Goal: Information Seeking & Learning: Check status

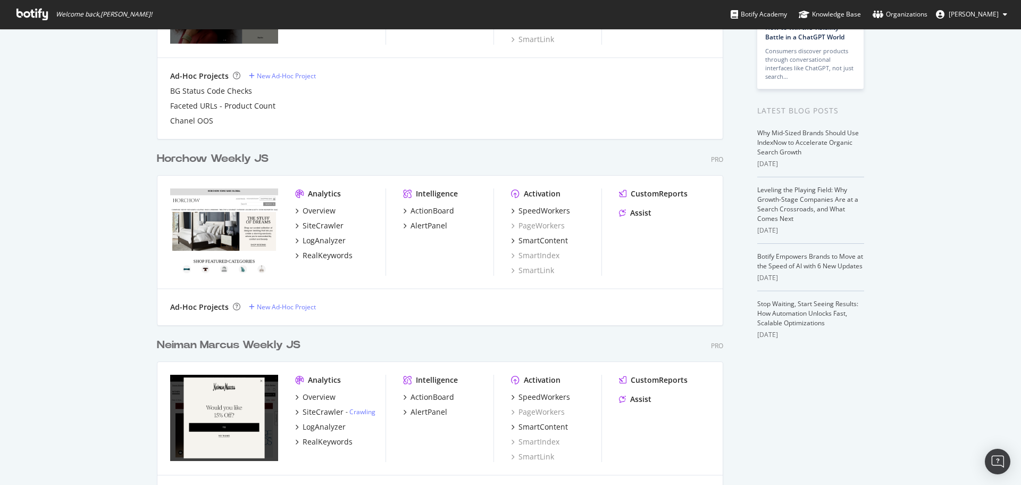
scroll to position [266, 0]
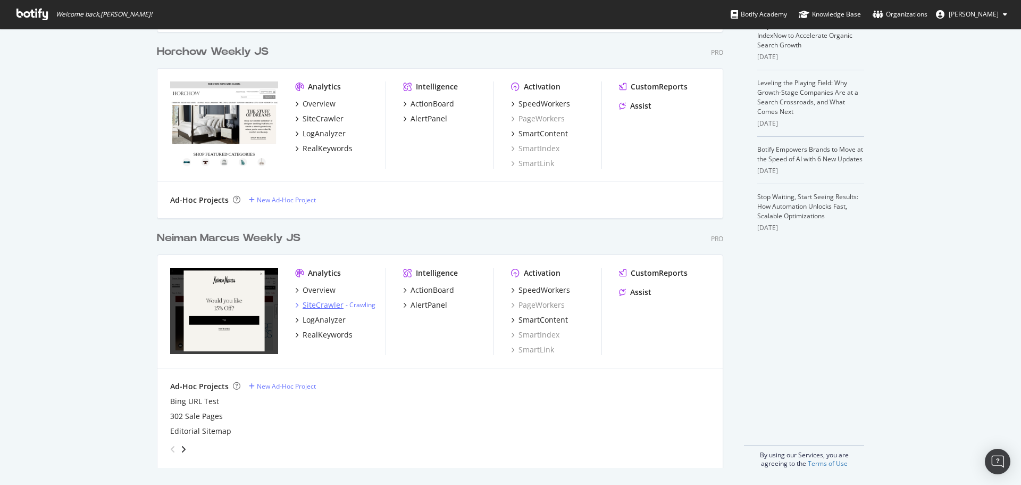
click at [323, 307] on div "SiteCrawler" at bounding box center [323, 304] width 41 height 11
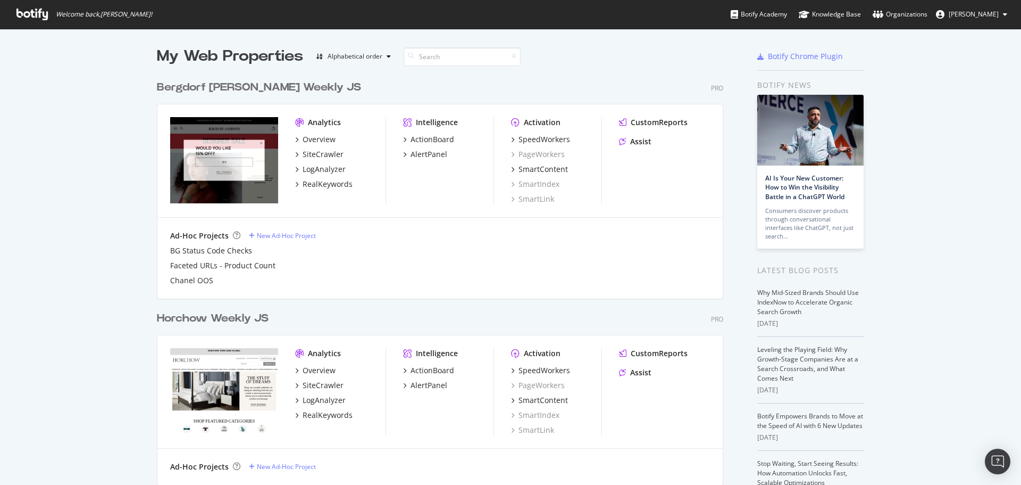
scroll to position [266, 0]
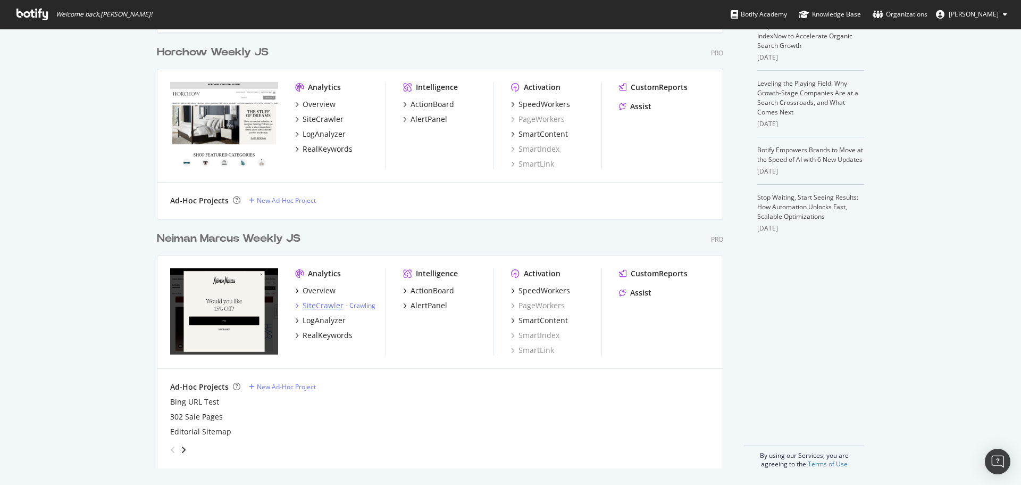
click at [319, 310] on div "SiteCrawler" at bounding box center [323, 305] width 41 height 11
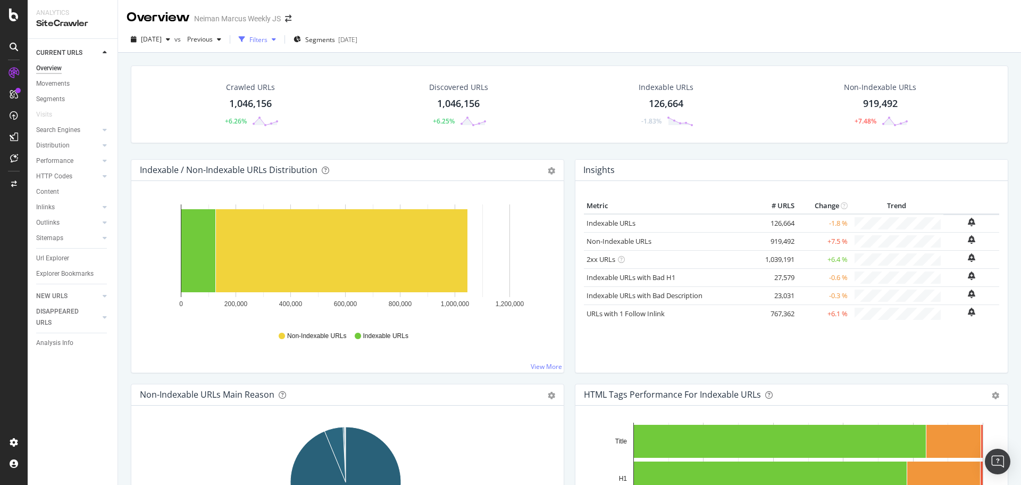
click at [268, 35] on div "Filters" at bounding box center [258, 39] width 18 height 9
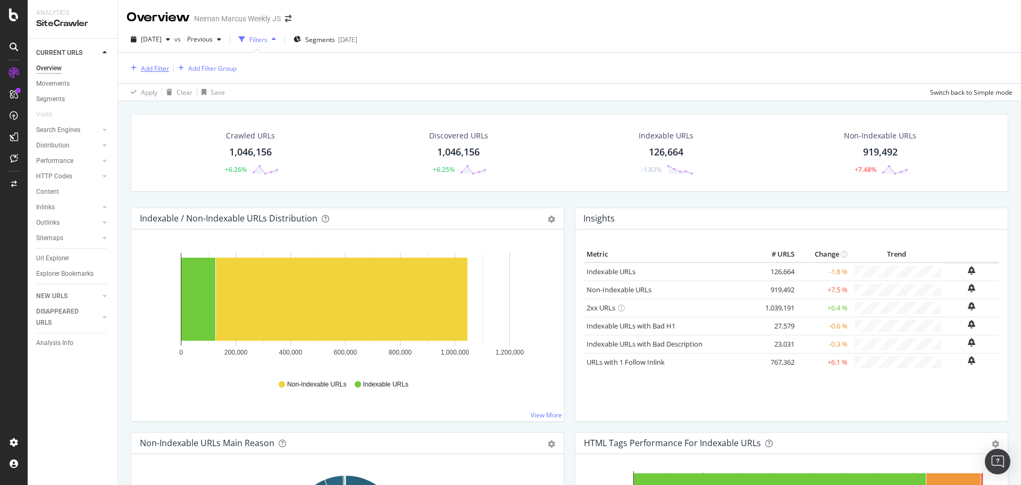
click at [165, 74] on button "Add Filter" at bounding box center [148, 68] width 43 height 13
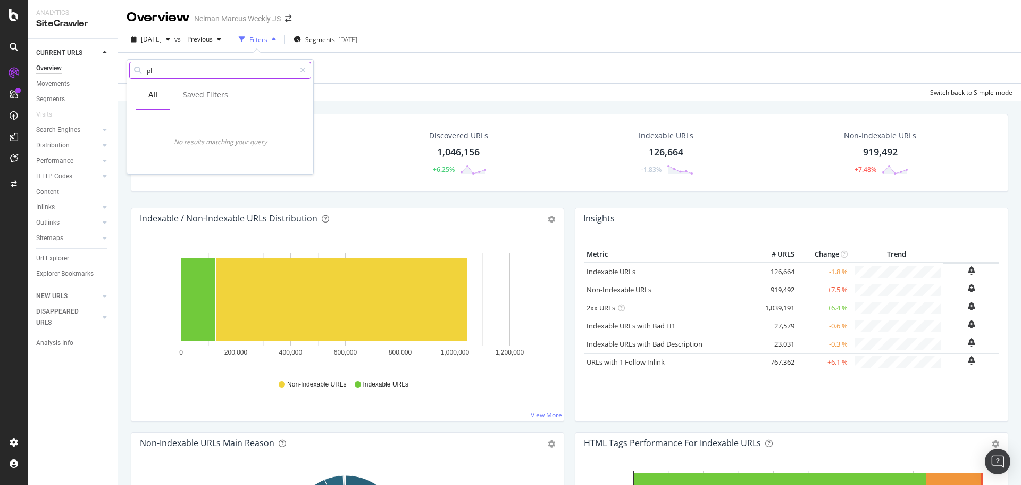
type input "p"
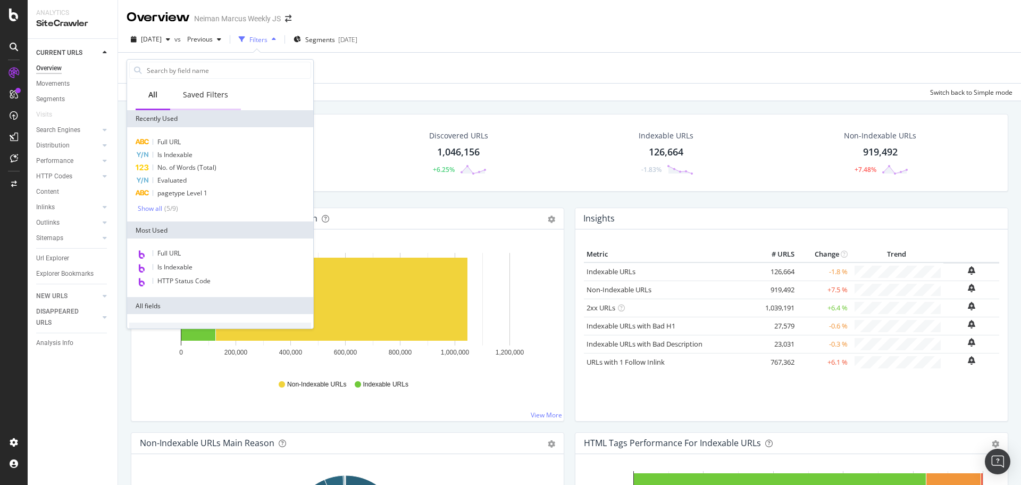
click at [201, 91] on div "Saved Filters" at bounding box center [205, 94] width 45 height 11
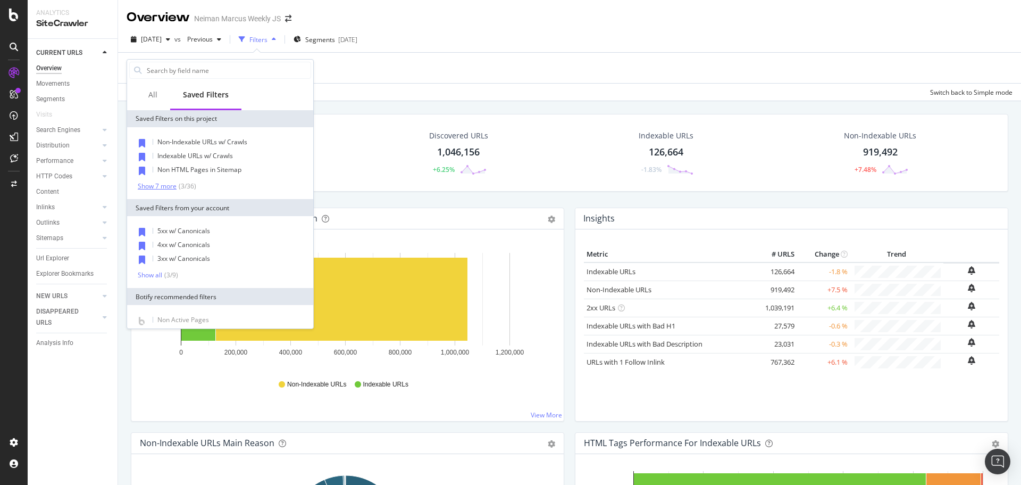
click at [182, 185] on div "( 3 / 36 )" at bounding box center [187, 185] width 20 height 9
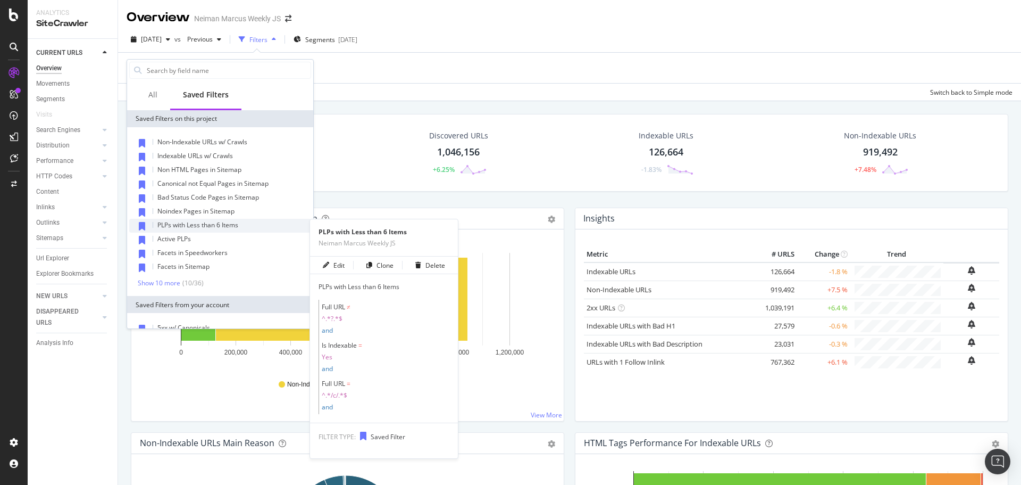
click at [197, 225] on span "PLPs with Less than 6 Items" at bounding box center [197, 224] width 81 height 9
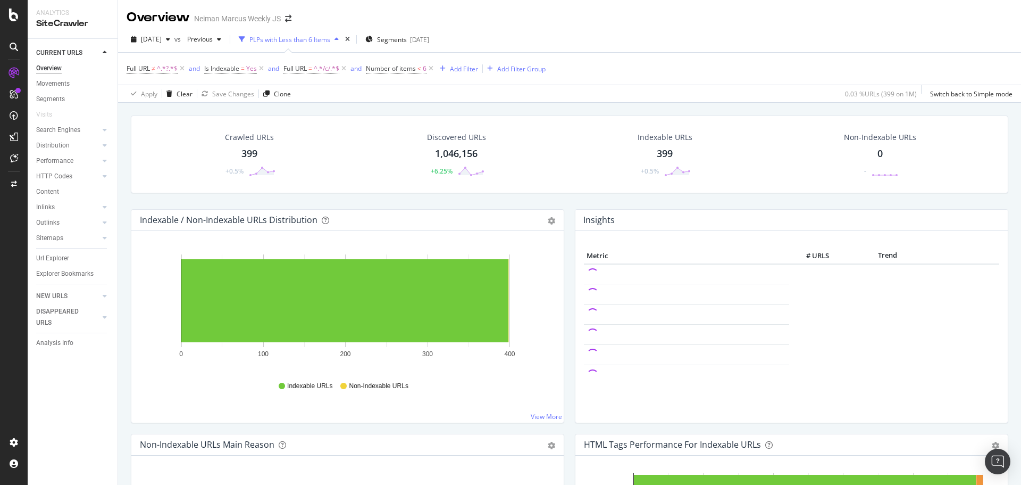
click at [241, 156] on div "399" at bounding box center [249, 154] width 16 height 14
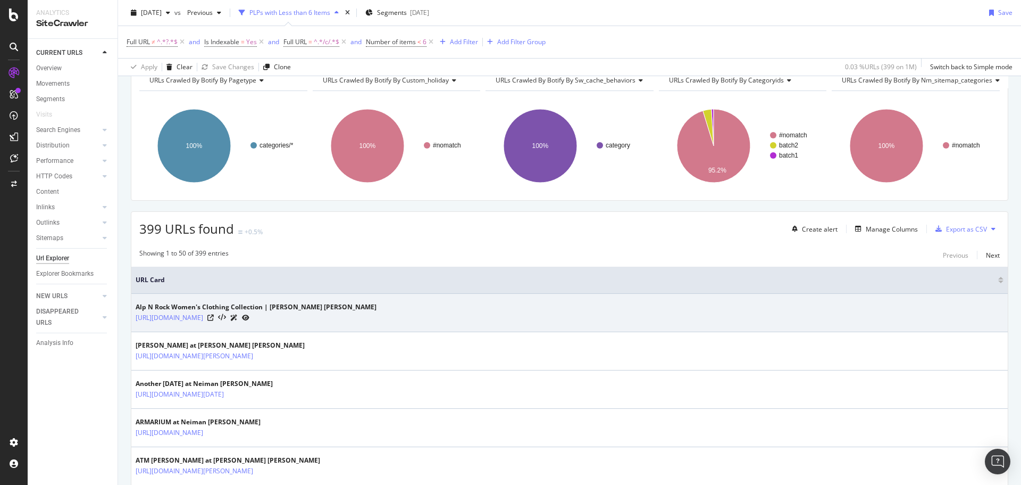
scroll to position [106, 0]
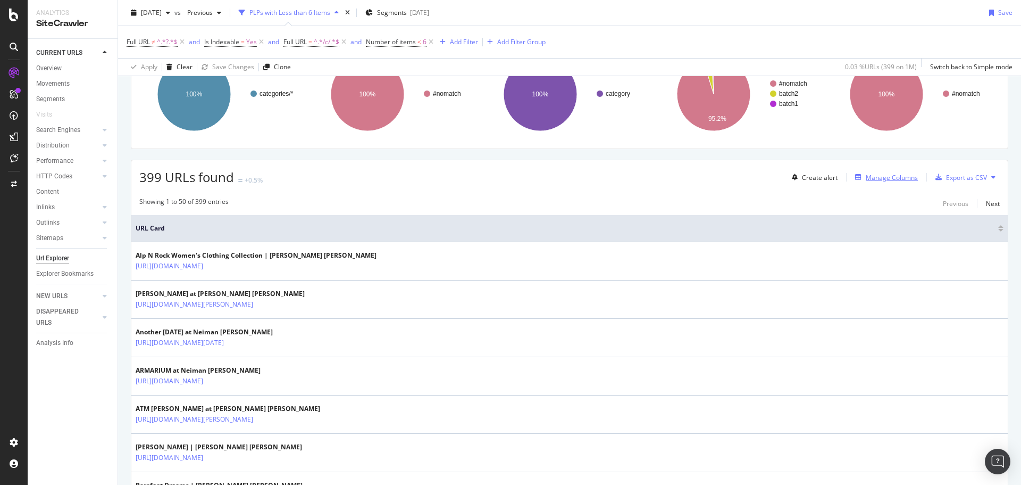
click at [866, 180] on div "Manage Columns" at bounding box center [892, 177] width 52 height 9
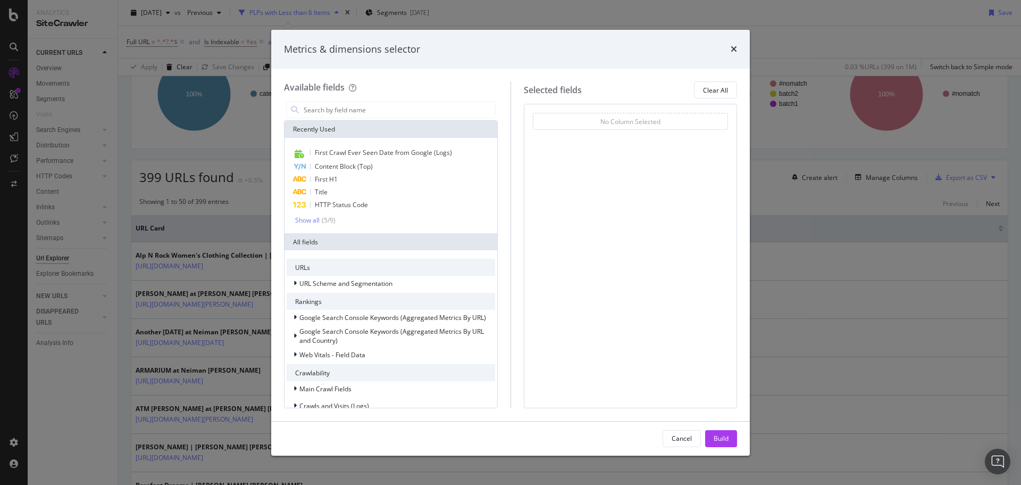
click at [775, 207] on div "Metrics & dimensions selector Available fields Recently Used First Crawl Ever S…" at bounding box center [510, 242] width 1021 height 485
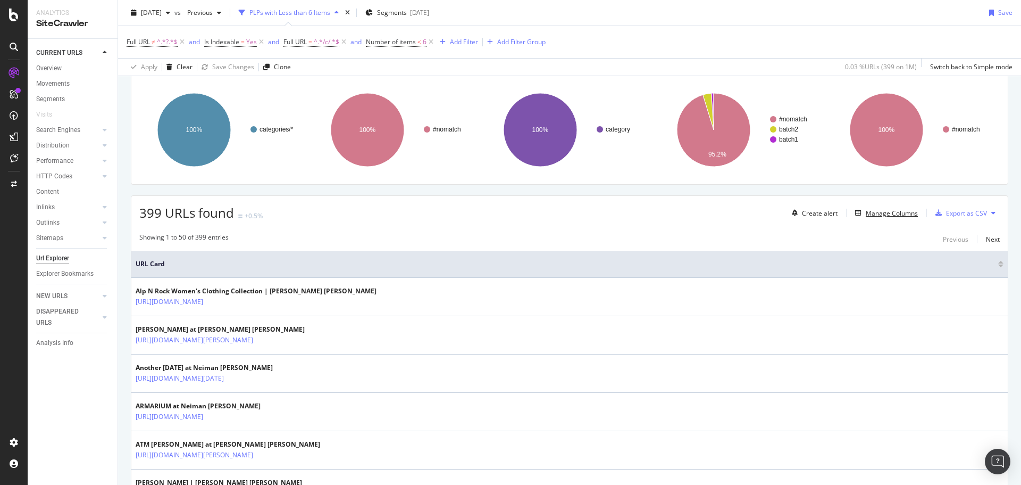
scroll to position [53, 0]
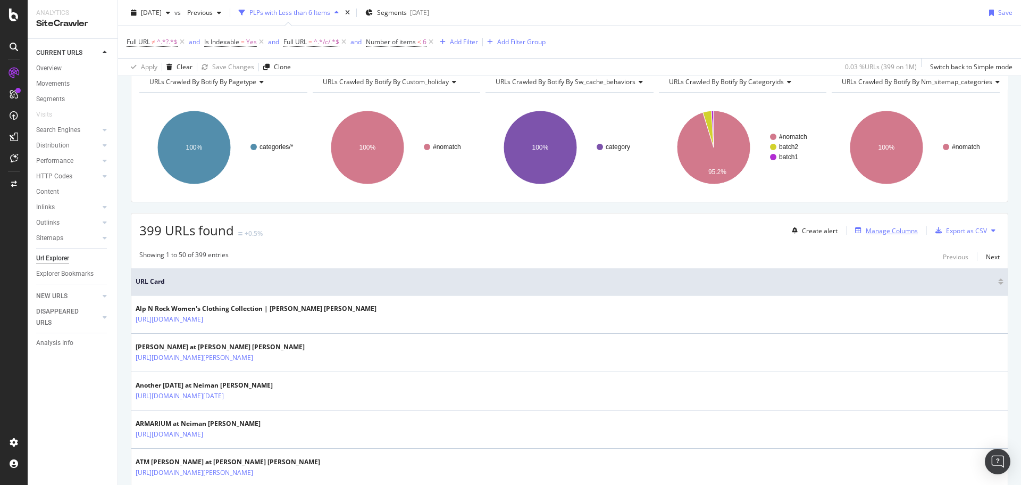
click at [874, 230] on div "Manage Columns" at bounding box center [892, 230] width 52 height 9
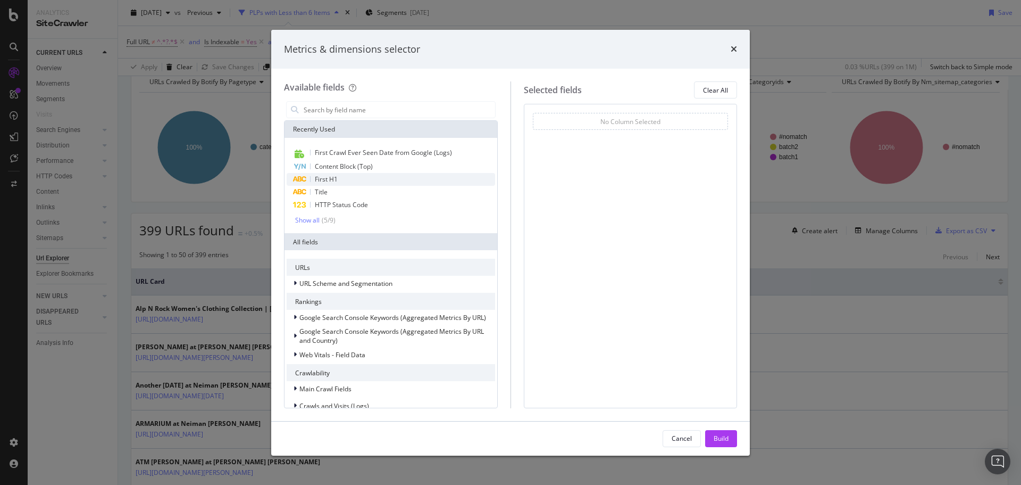
click at [325, 176] on span "First H1" at bounding box center [326, 178] width 23 height 9
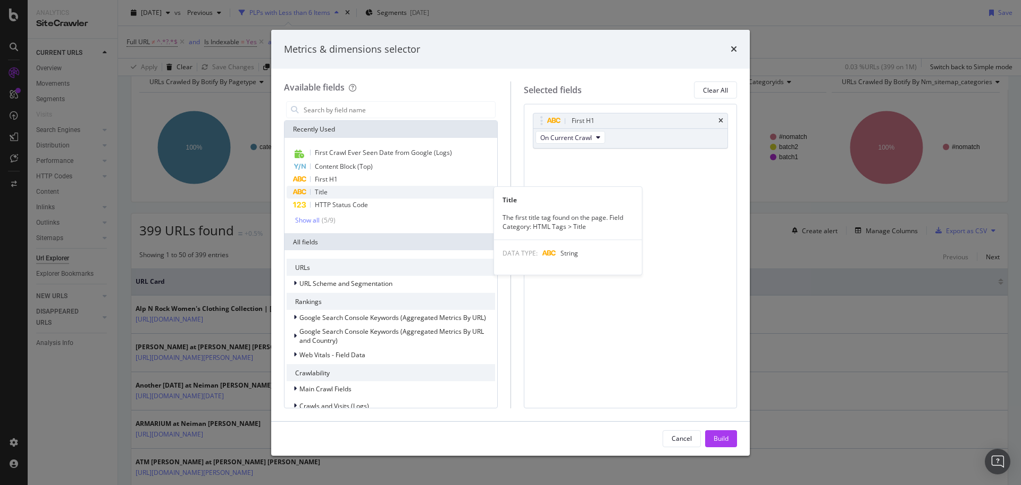
click at [324, 193] on span "Title" at bounding box center [321, 191] width 13 height 9
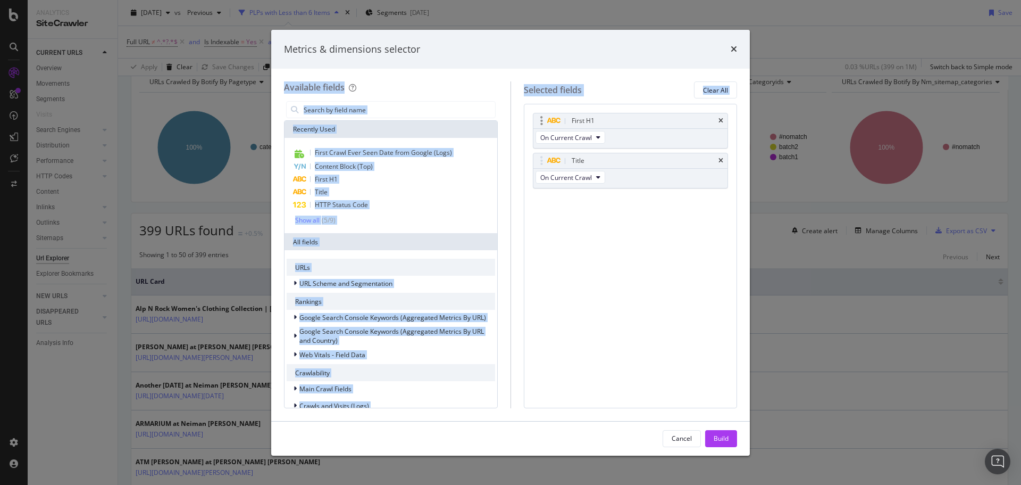
drag, startPoint x: 444, startPoint y: 41, endPoint x: 532, endPoint y: 122, distance: 120.5
click at [532, 122] on div "Metrics & dimensions selector Available fields Recently Used First Crawl Ever S…" at bounding box center [510, 243] width 479 height 426
click at [596, 262] on div "First H1 On Current Crawl Title On Current Crawl You can use this field as a To…" at bounding box center [631, 256] width 214 height 304
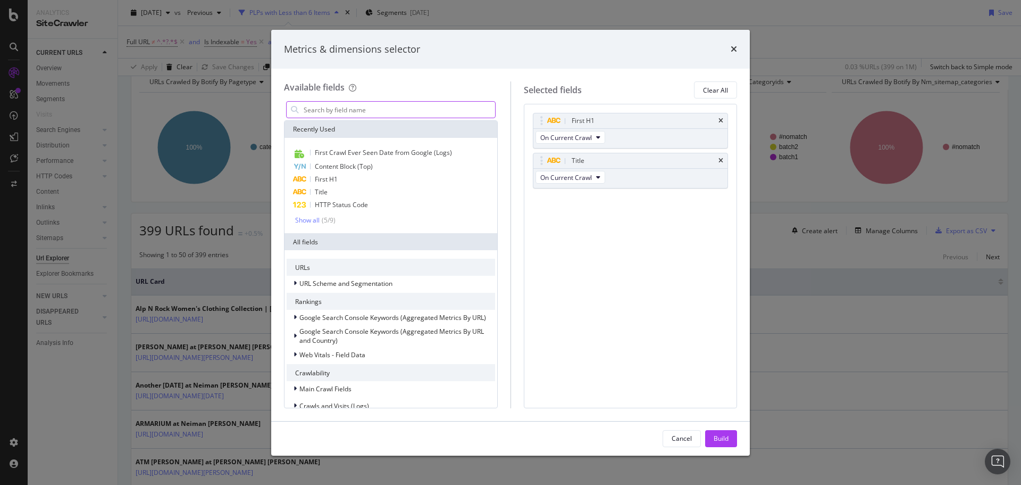
click at [352, 109] on input "modal" at bounding box center [399, 110] width 193 height 16
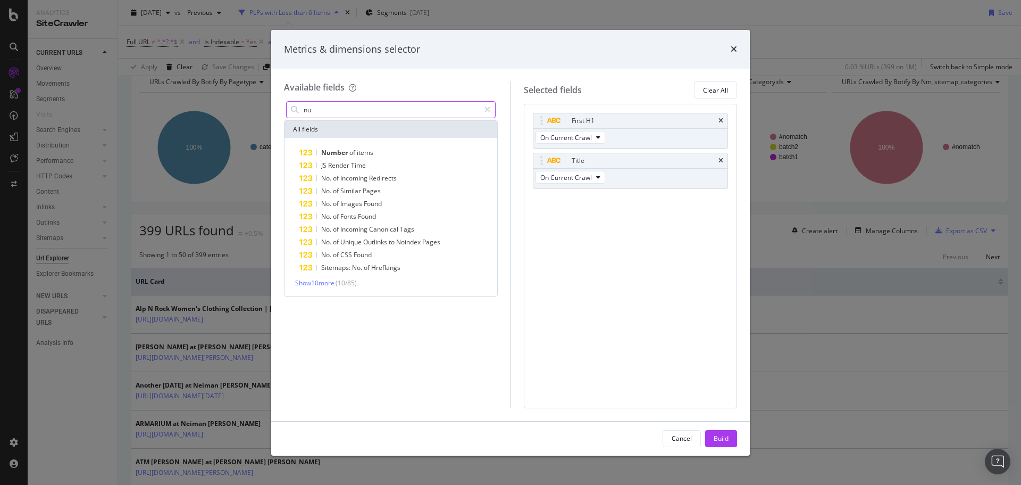
type input "n"
type input "item count"
drag, startPoint x: 352, startPoint y: 108, endPoint x: 291, endPoint y: 110, distance: 61.2
click at [291, 110] on div "item count" at bounding box center [391, 109] width 210 height 17
type input "c"
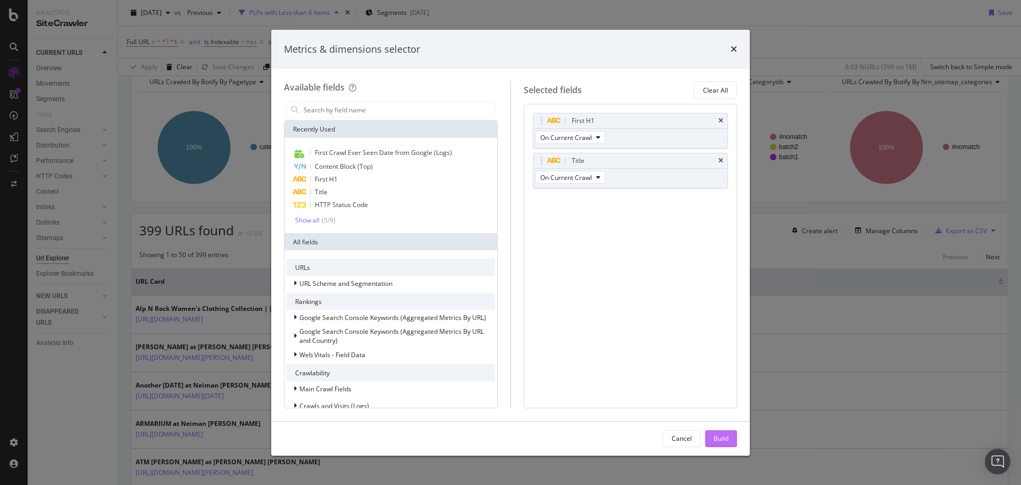
click at [715, 437] on div "Build" at bounding box center [721, 437] width 15 height 9
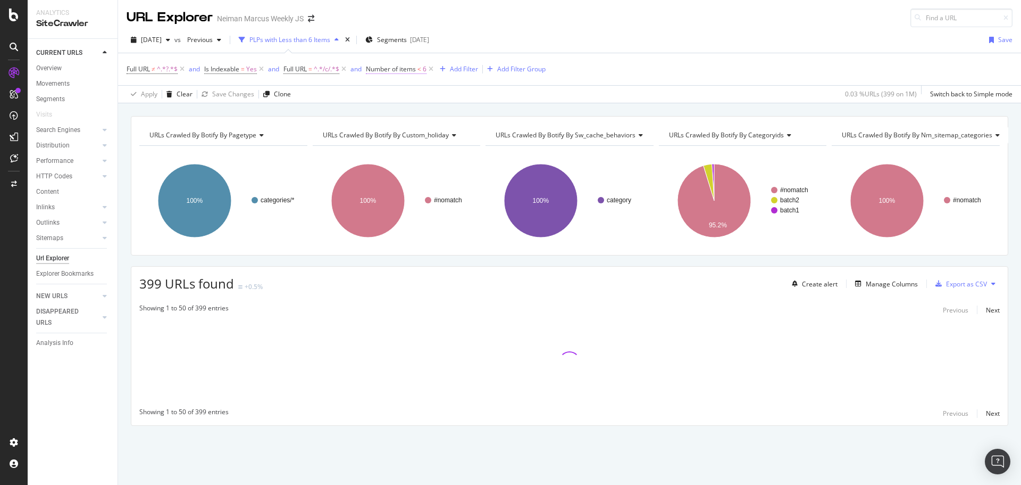
click at [389, 68] on span "Number of items" at bounding box center [391, 68] width 50 height 9
click at [570, 112] on div "URLs Crawled By Botify By pagetype Chart (by Value) Table Expand Export as CSV …" at bounding box center [569, 116] width 903 height 26
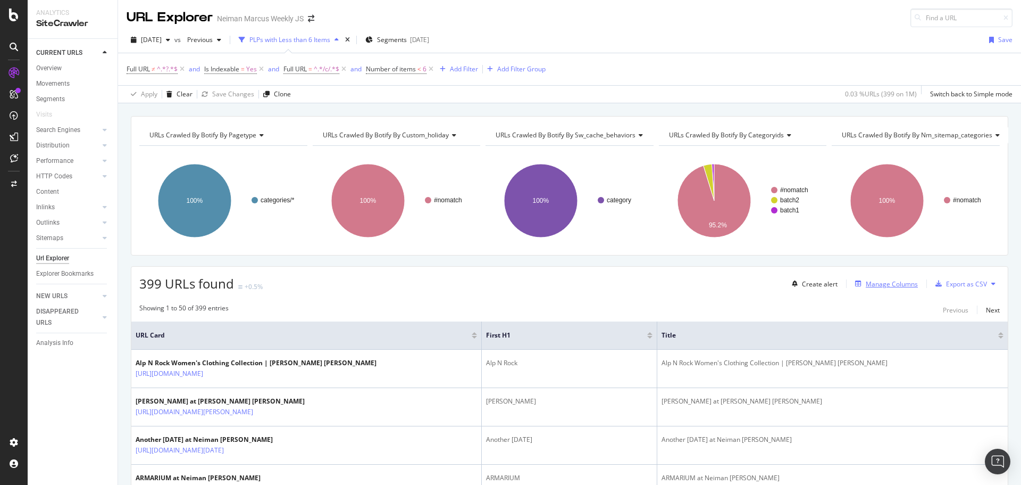
click at [875, 284] on div "Manage Columns" at bounding box center [892, 283] width 52 height 9
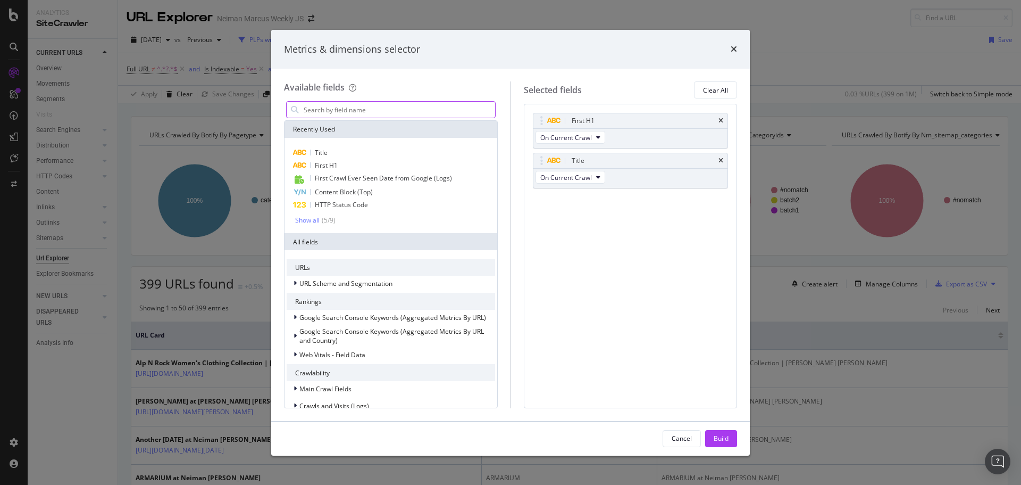
click at [350, 114] on input "modal" at bounding box center [399, 110] width 193 height 16
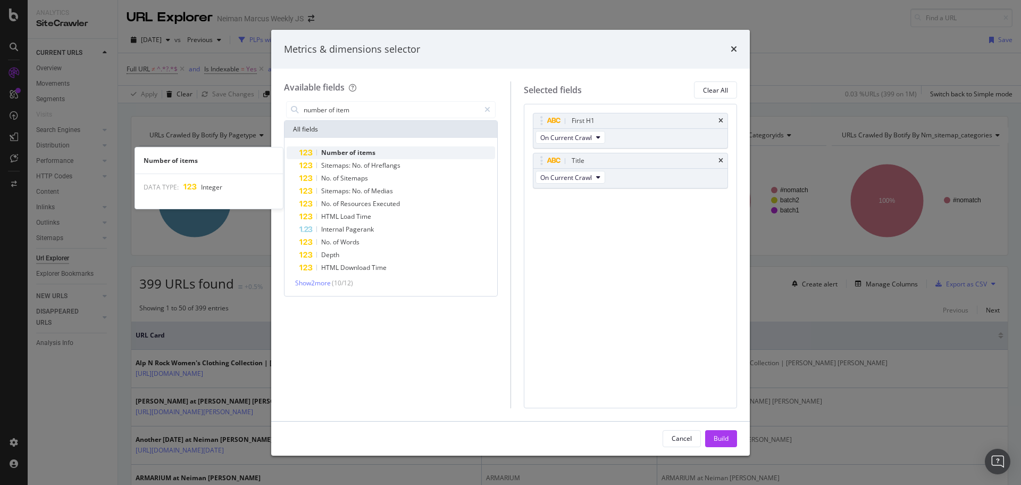
type input "number of item"
click at [366, 149] on span "items" at bounding box center [366, 152] width 18 height 9
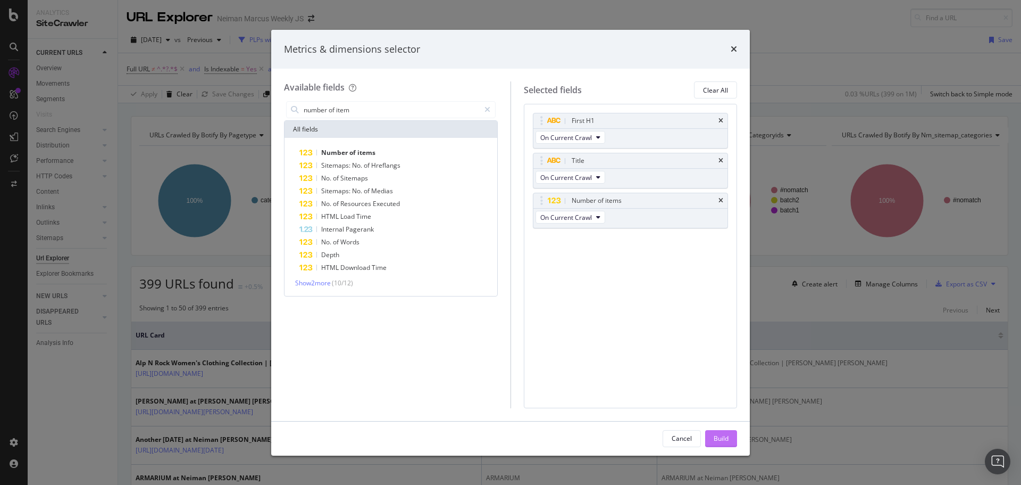
click at [721, 434] on div "Build" at bounding box center [721, 437] width 15 height 9
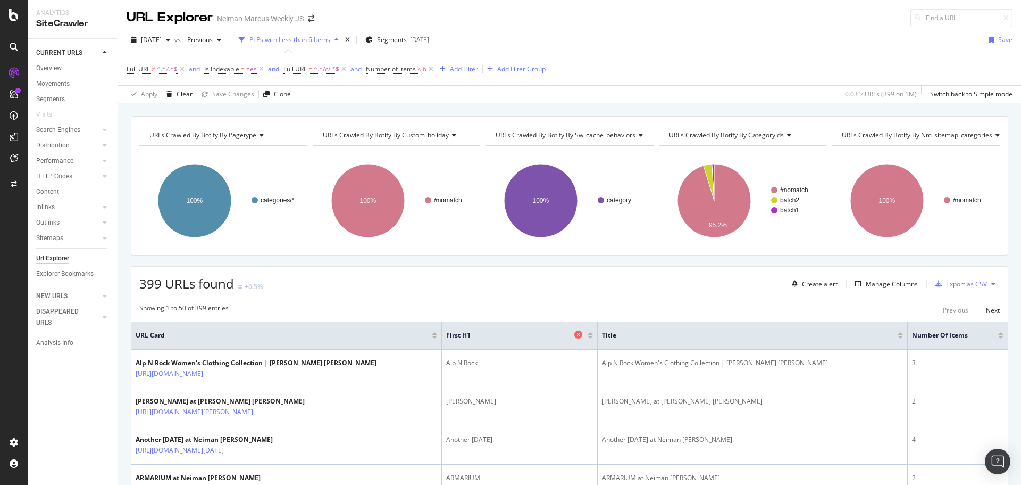
scroll to position [53, 0]
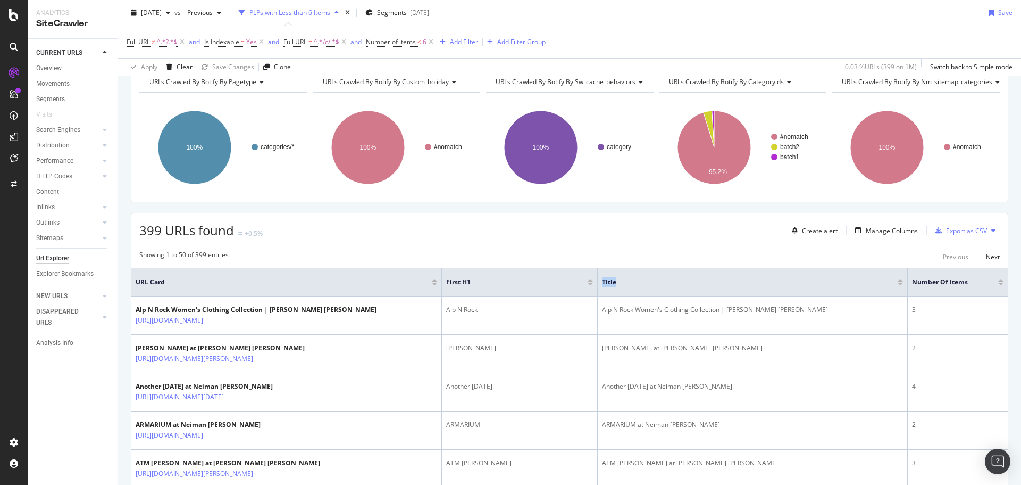
drag, startPoint x: 709, startPoint y: 278, endPoint x: 629, endPoint y: 296, distance: 82.2
click at [554, 290] on tr "URL Card First H1 Title Number of items" at bounding box center [569, 282] width 877 height 28
click at [722, 286] on span "Title" at bounding box center [742, 282] width 280 height 10
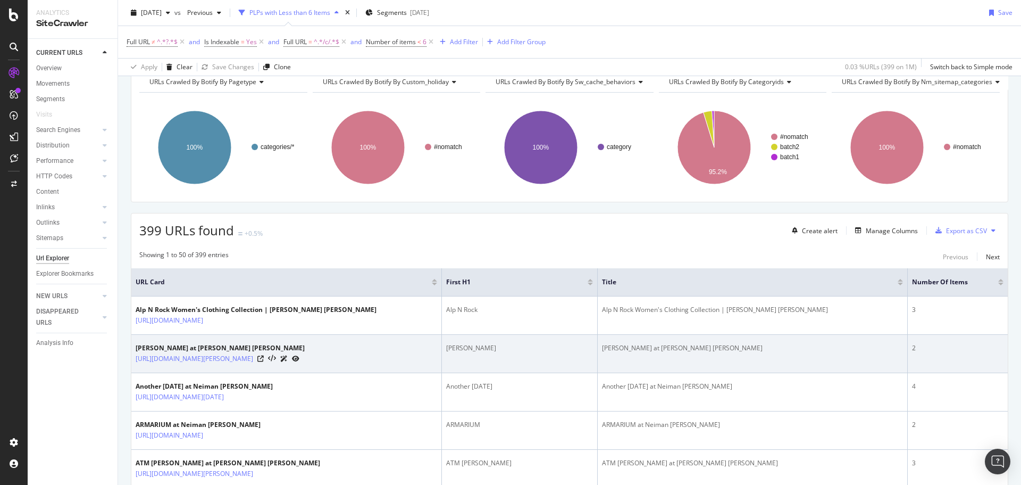
scroll to position [160, 0]
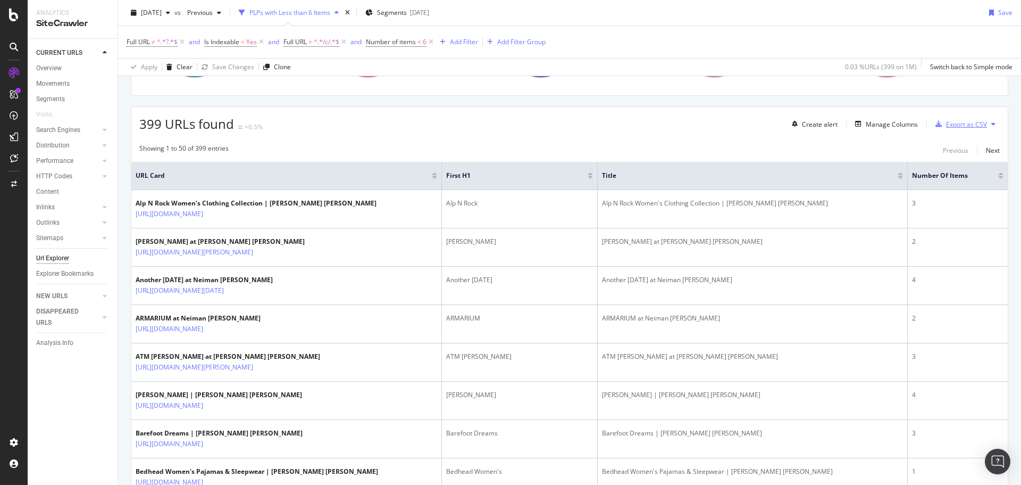
click at [960, 124] on div "Export as CSV" at bounding box center [966, 124] width 41 height 9
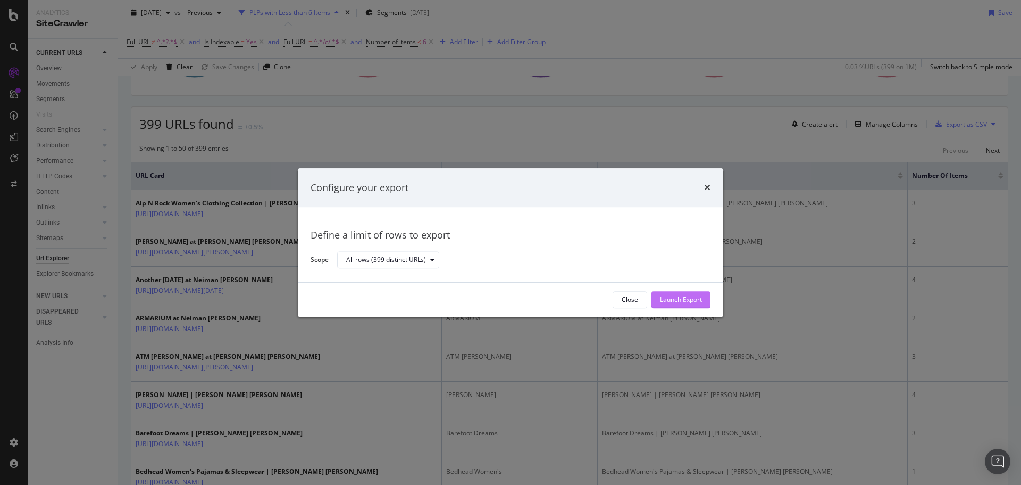
click at [672, 298] on div "Launch Export" at bounding box center [681, 299] width 42 height 9
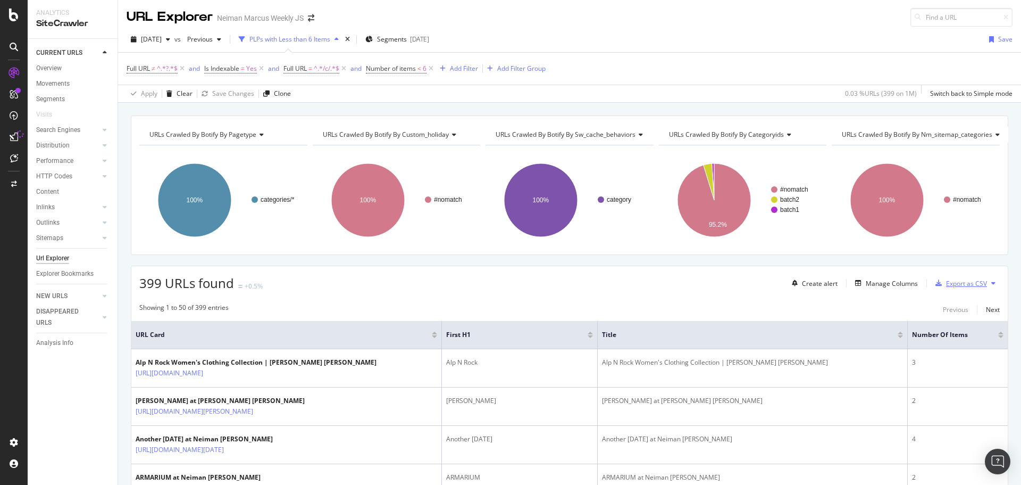
scroll to position [0, 0]
click at [989, 44] on div "Save" at bounding box center [999, 40] width 28 height 16
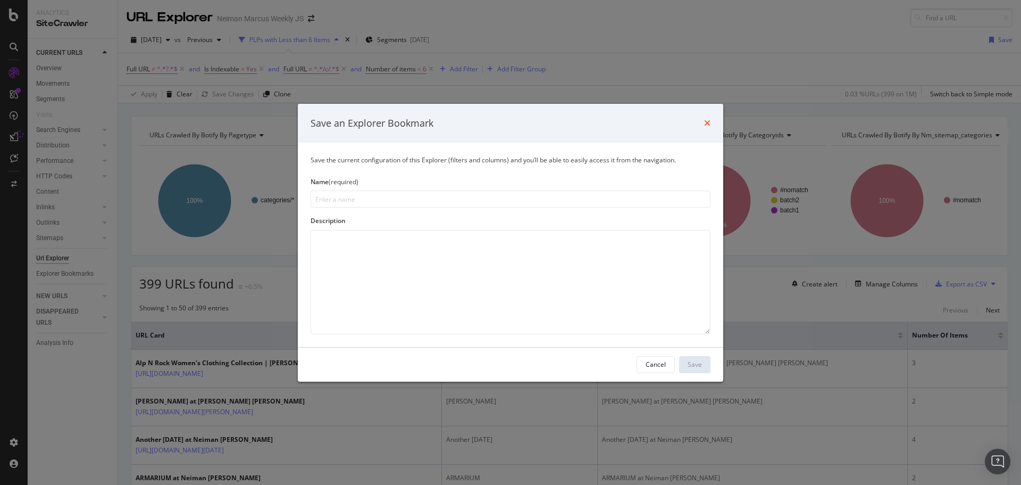
click at [709, 123] on icon "times" at bounding box center [707, 123] width 6 height 9
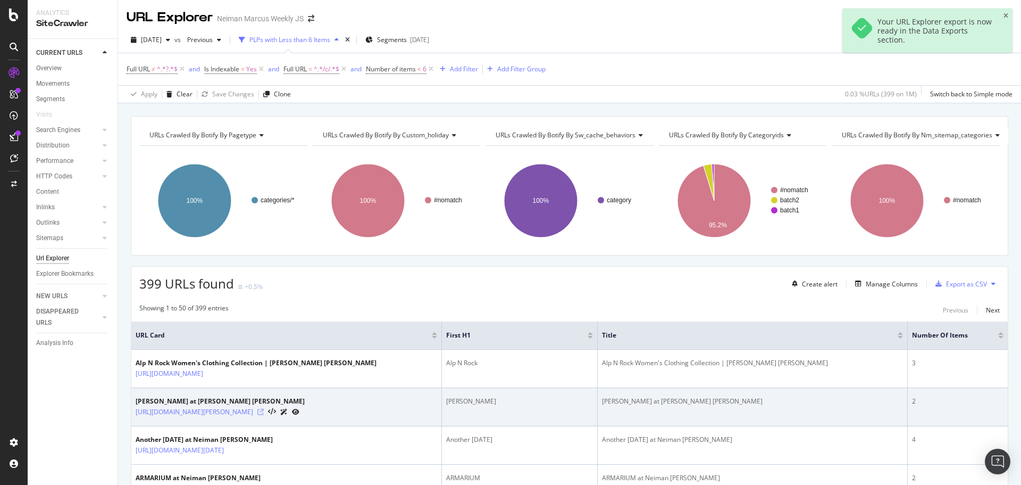
click at [264, 410] on icon at bounding box center [260, 411] width 6 height 6
